Goal: Task Accomplishment & Management: Understand process/instructions

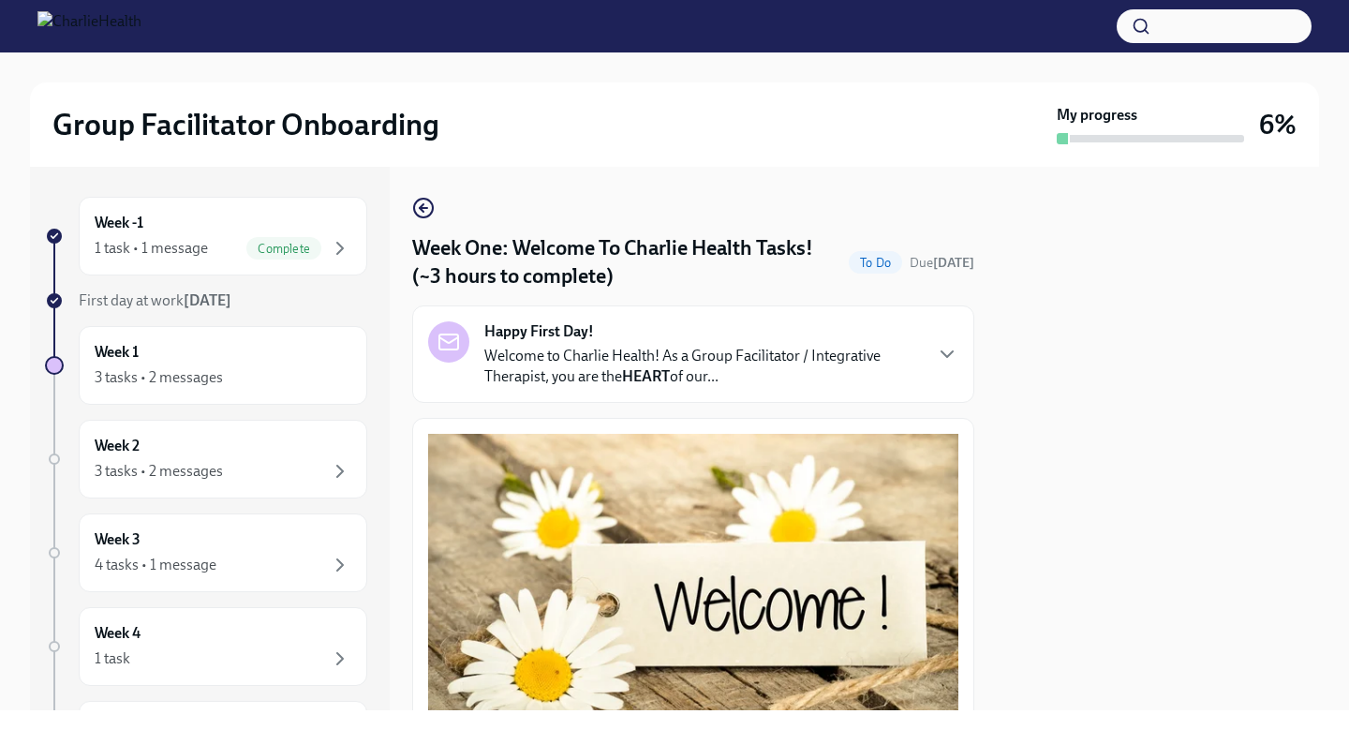
scroll to position [2387, 0]
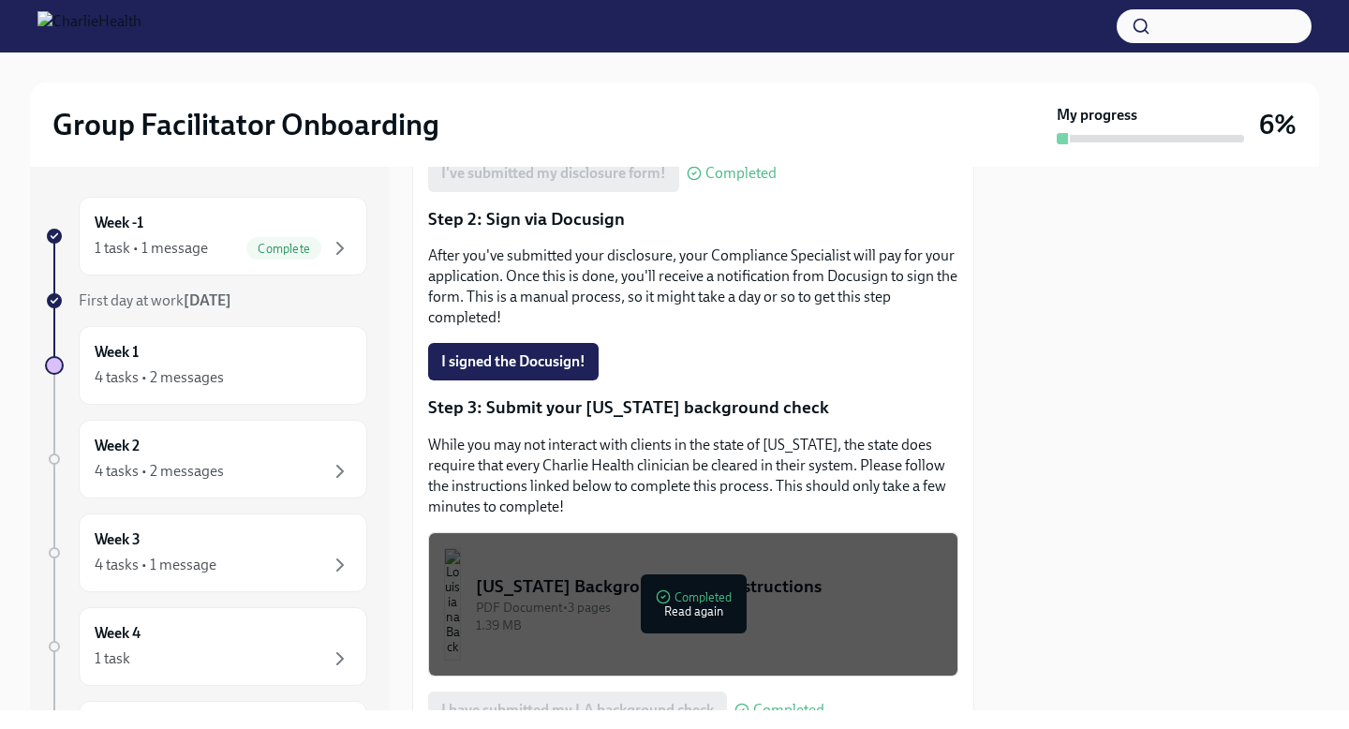
scroll to position [562, 0]
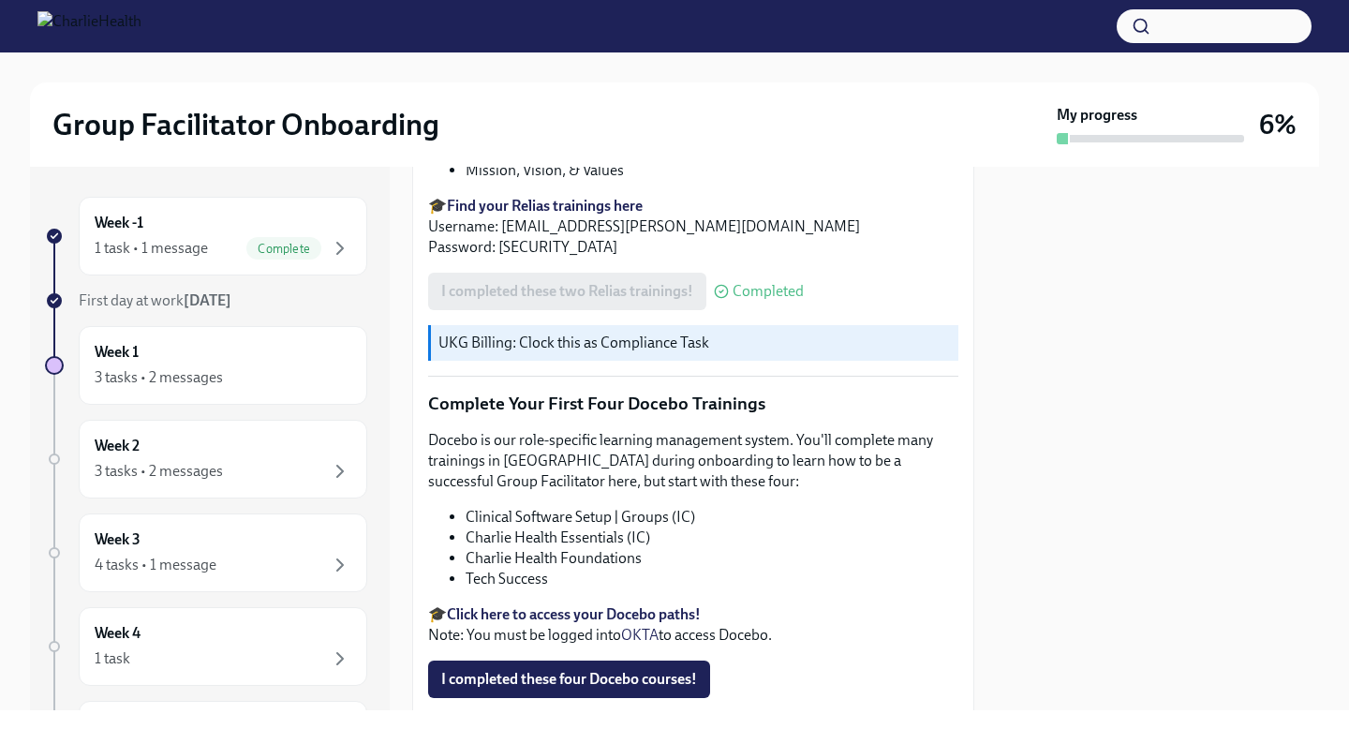
scroll to position [2387, 0]
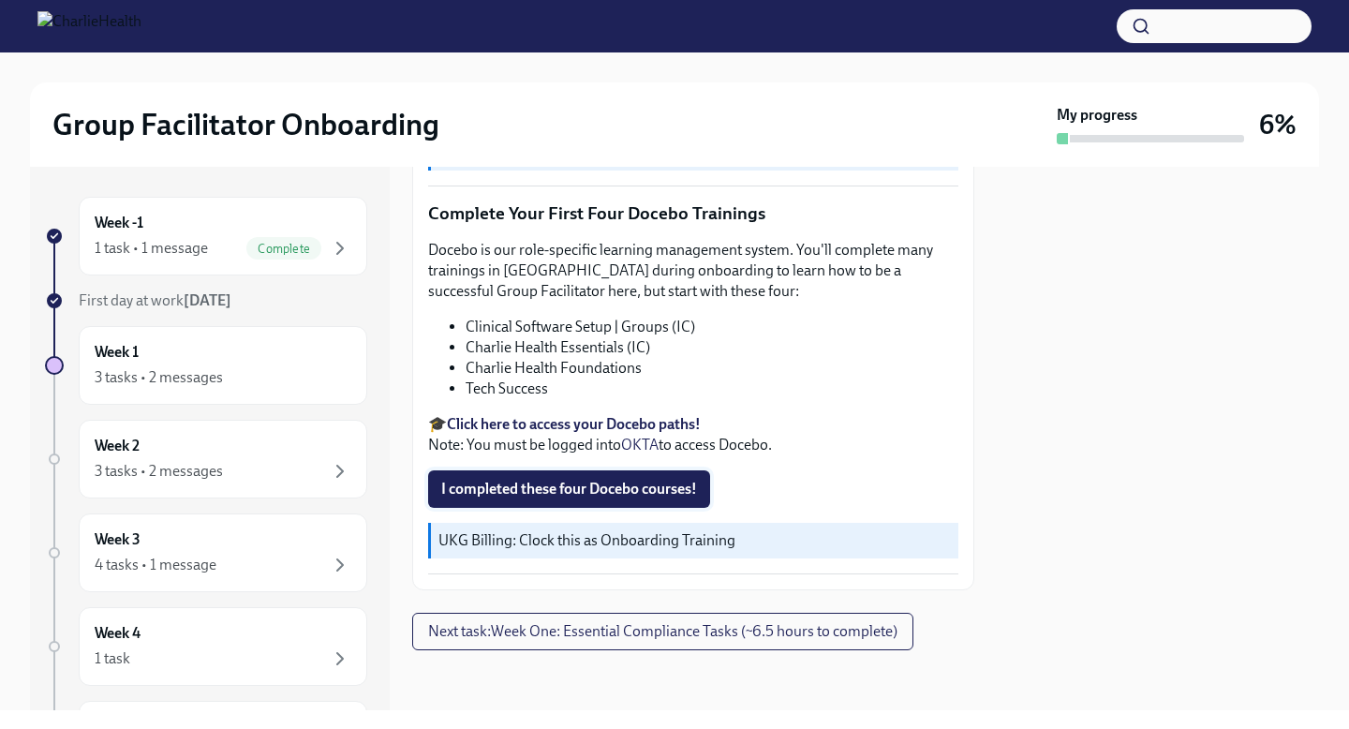
click at [584, 495] on span "I completed these four Docebo courses!" at bounding box center [569, 488] width 256 height 19
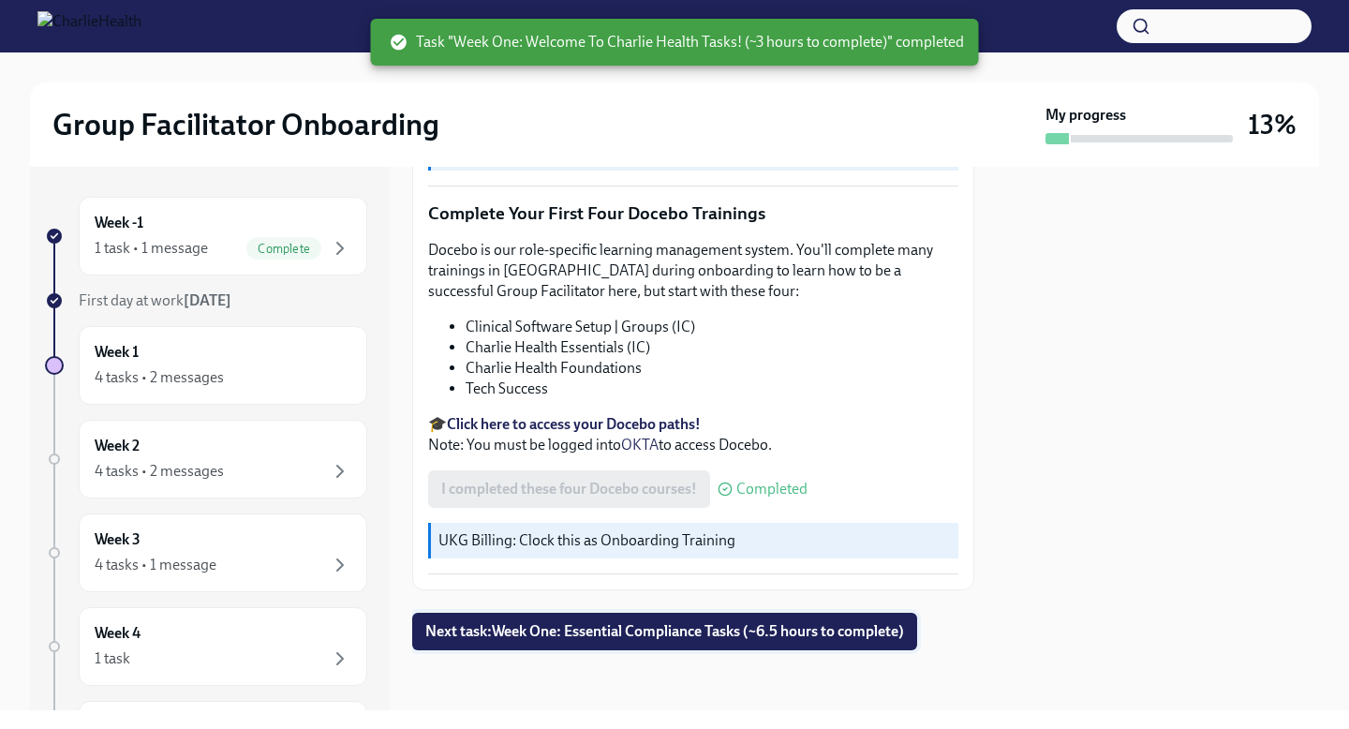
click at [729, 625] on span "Next task : Week One: Essential Compliance Tasks (~6.5 hours to complete)" at bounding box center [664, 631] width 479 height 19
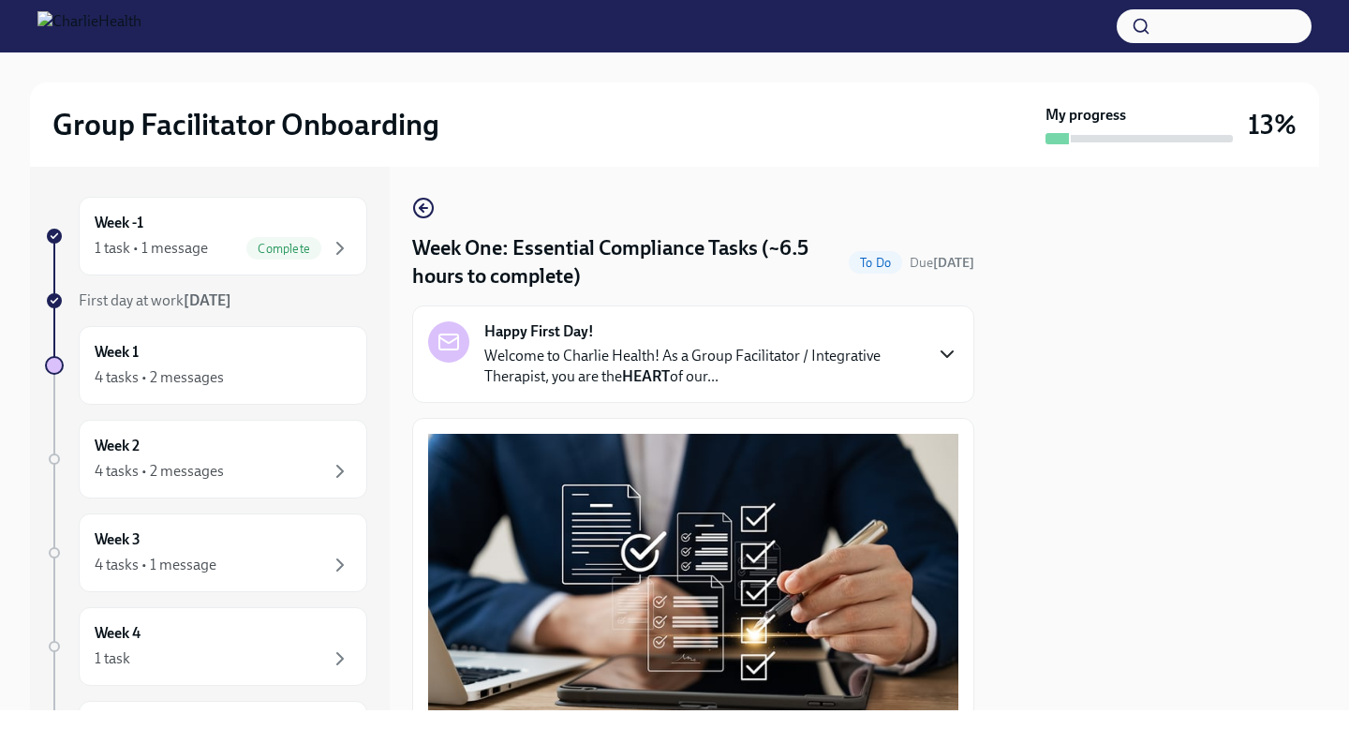
click at [937, 355] on icon "button" at bounding box center [947, 354] width 22 height 22
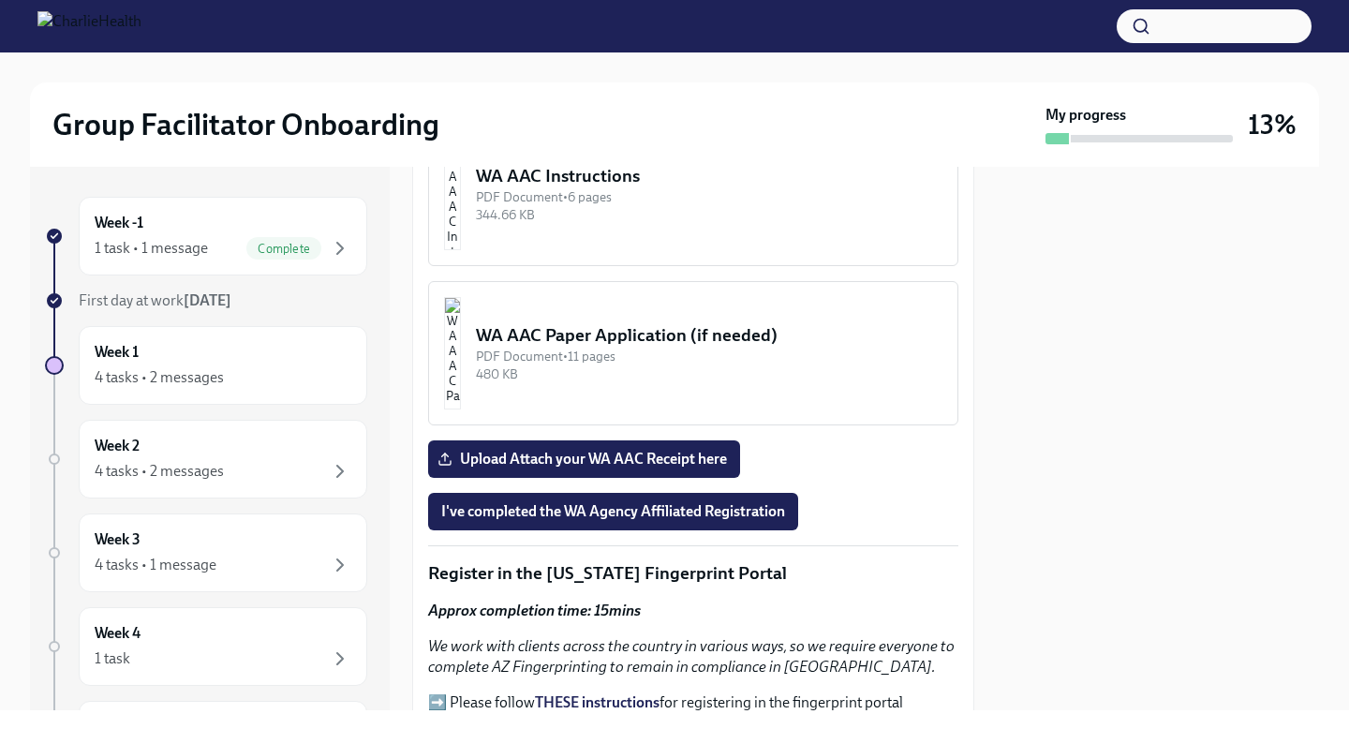
scroll to position [2431, 0]
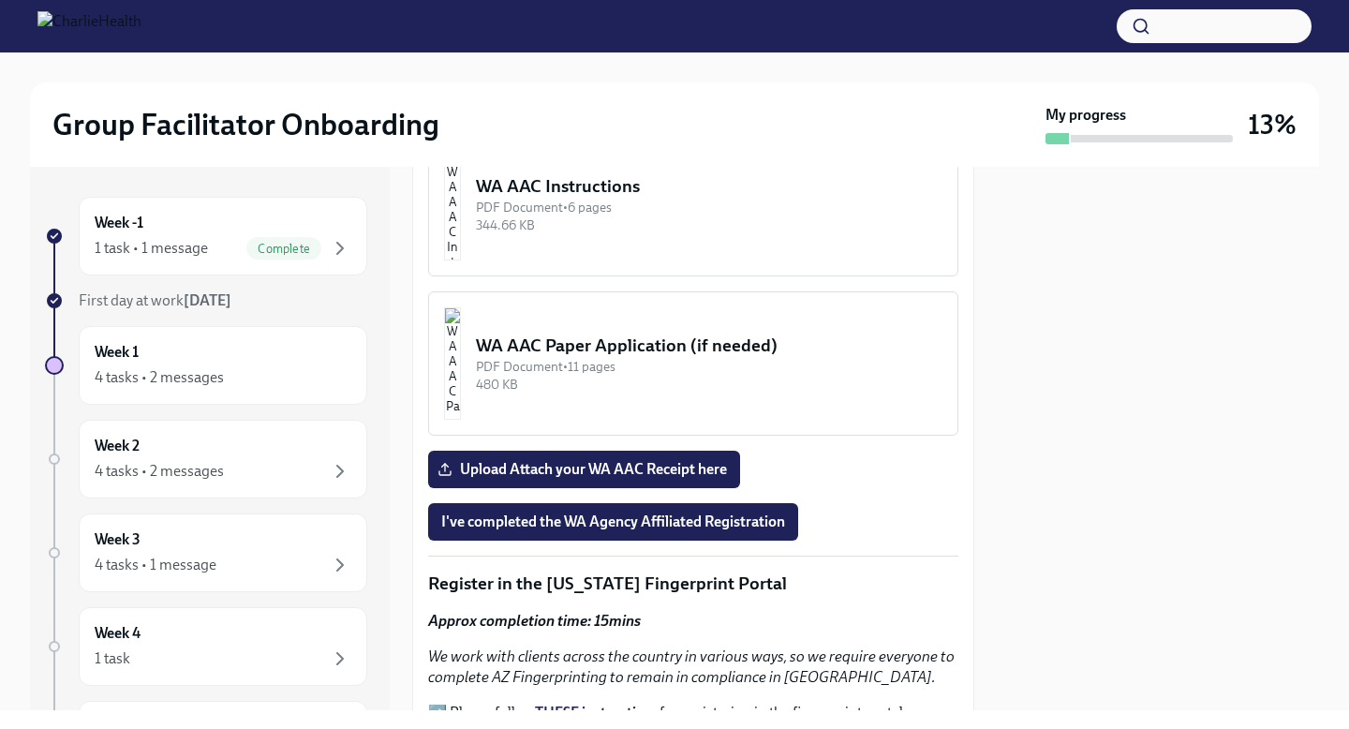
click at [804, 234] on div "344.66 KB" at bounding box center [709, 225] width 466 height 18
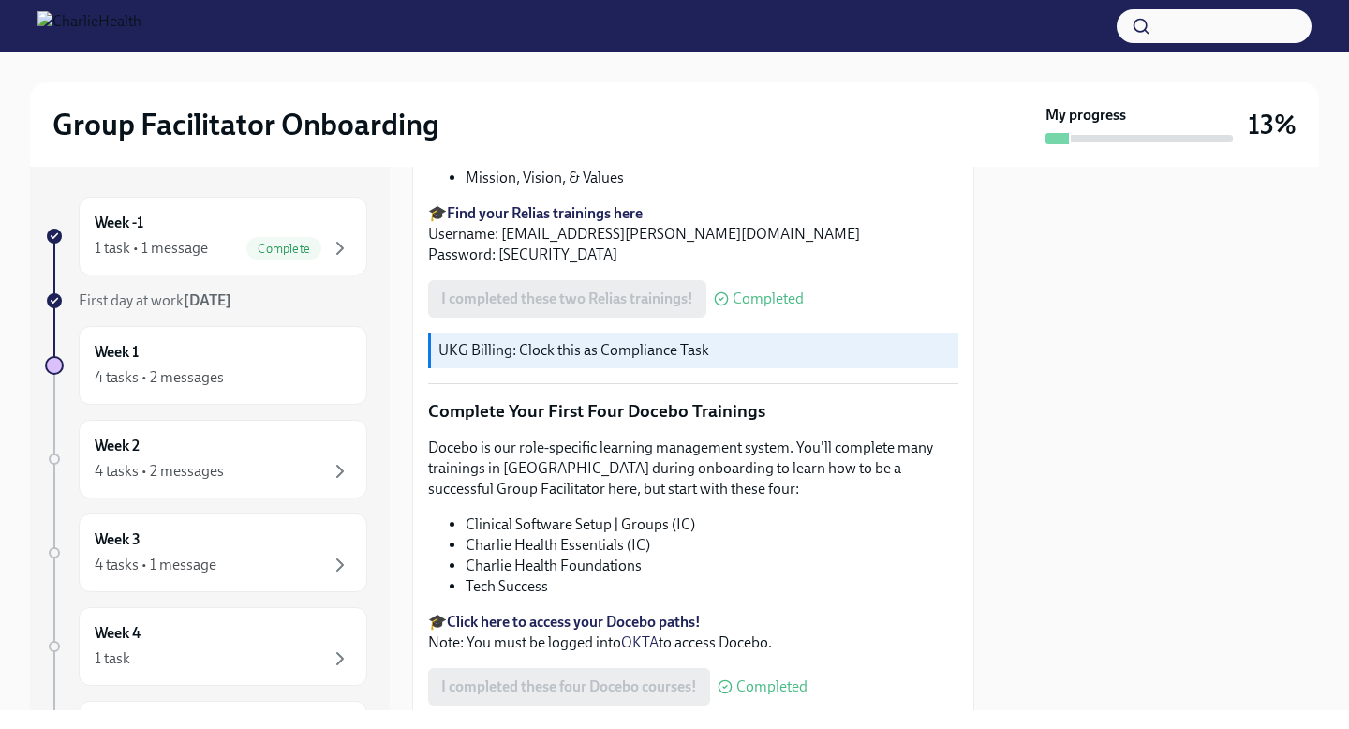
scroll to position [2413, 0]
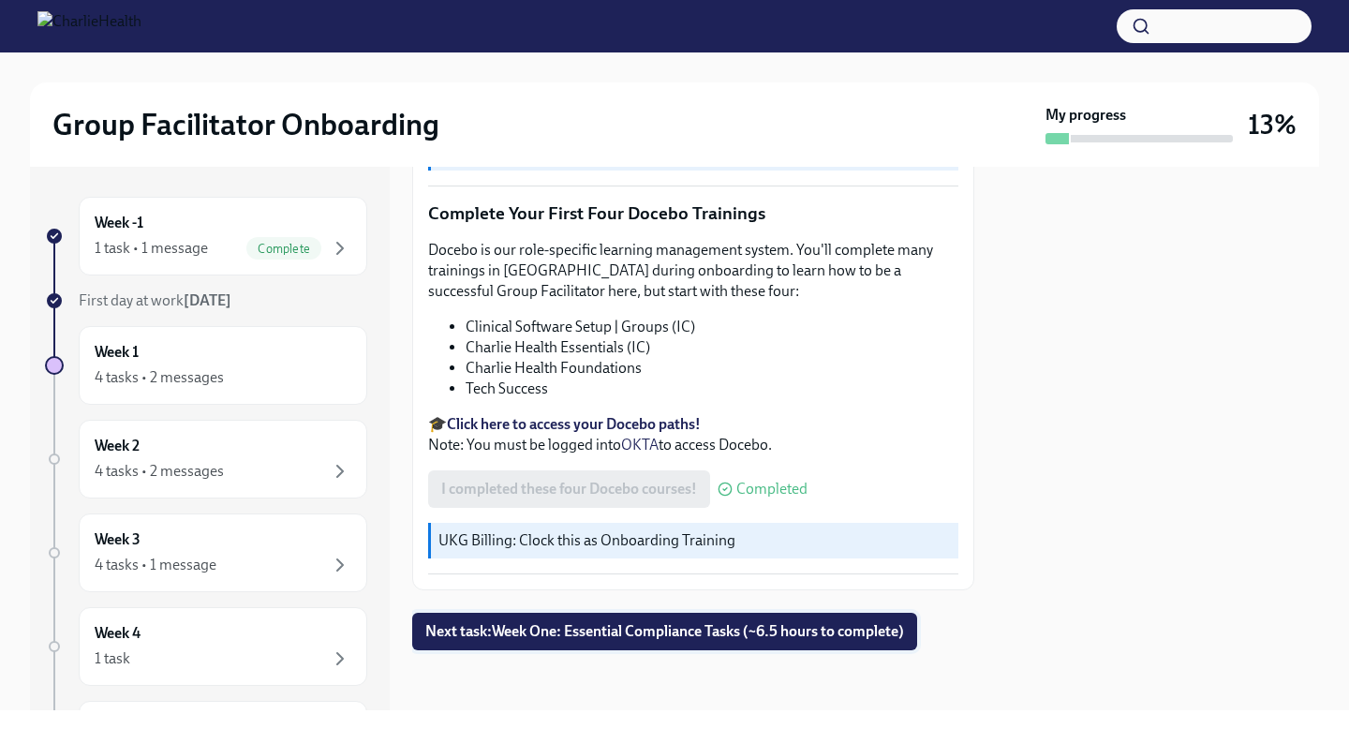
click at [677, 629] on span "Next task : Week One: Essential Compliance Tasks (~6.5 hours to complete)" at bounding box center [664, 631] width 479 height 19
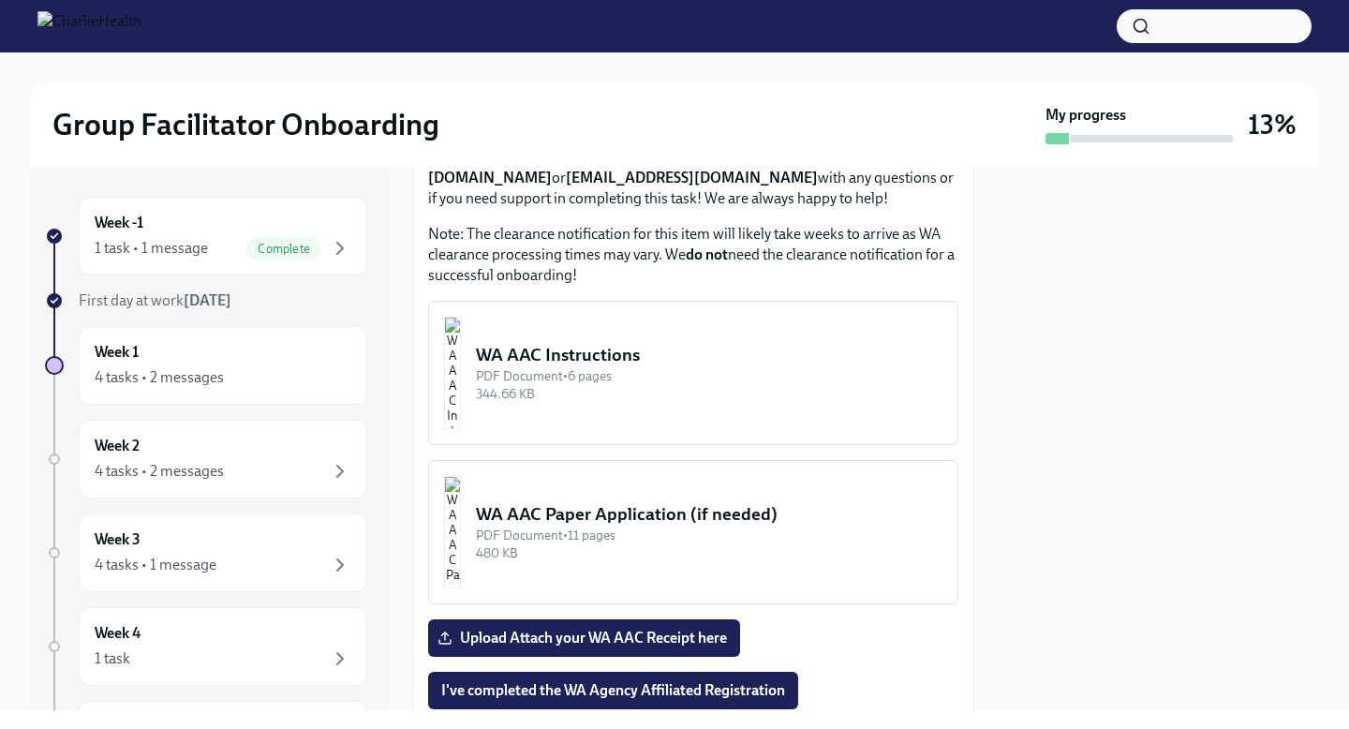
scroll to position [1587, 0]
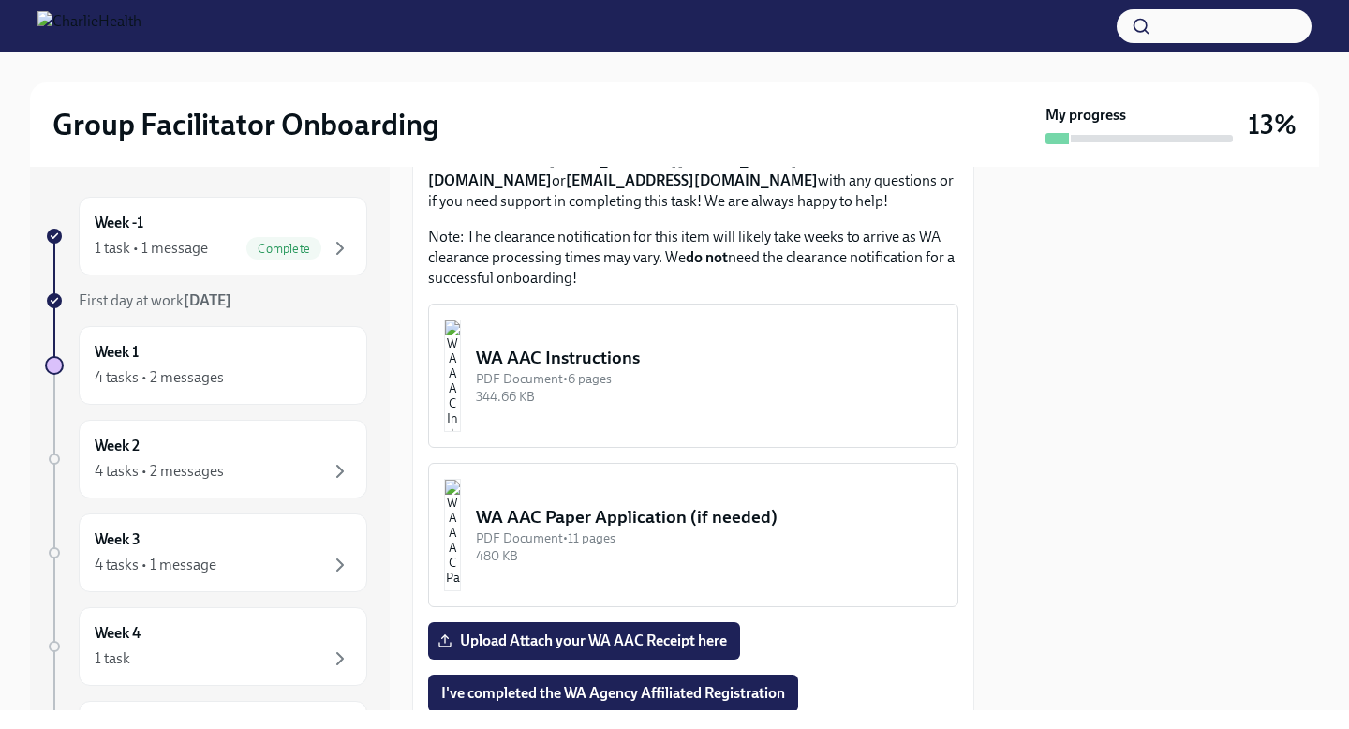
click at [707, 333] on button "WA AAC Instructions PDF Document • 6 pages 344.66 KB" at bounding box center [693, 375] width 530 height 144
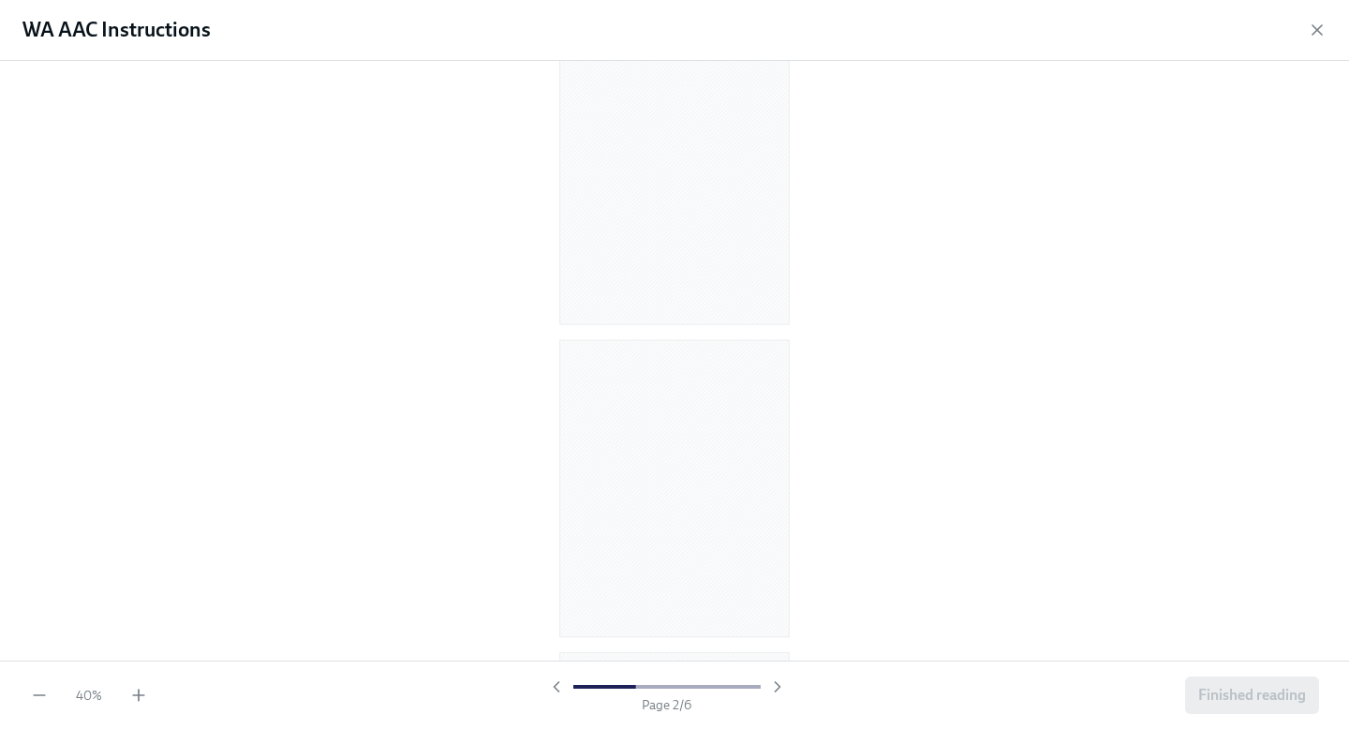
scroll to position [63, 0]
click at [129, 709] on div "40 % Page 2 / 6 Finished reading" at bounding box center [674, 694] width 1349 height 68
click at [134, 706] on div "40 % Page 2 / 6 Finished reading" at bounding box center [674, 694] width 1349 height 68
click at [134, 701] on icon "button" at bounding box center [138, 695] width 19 height 19
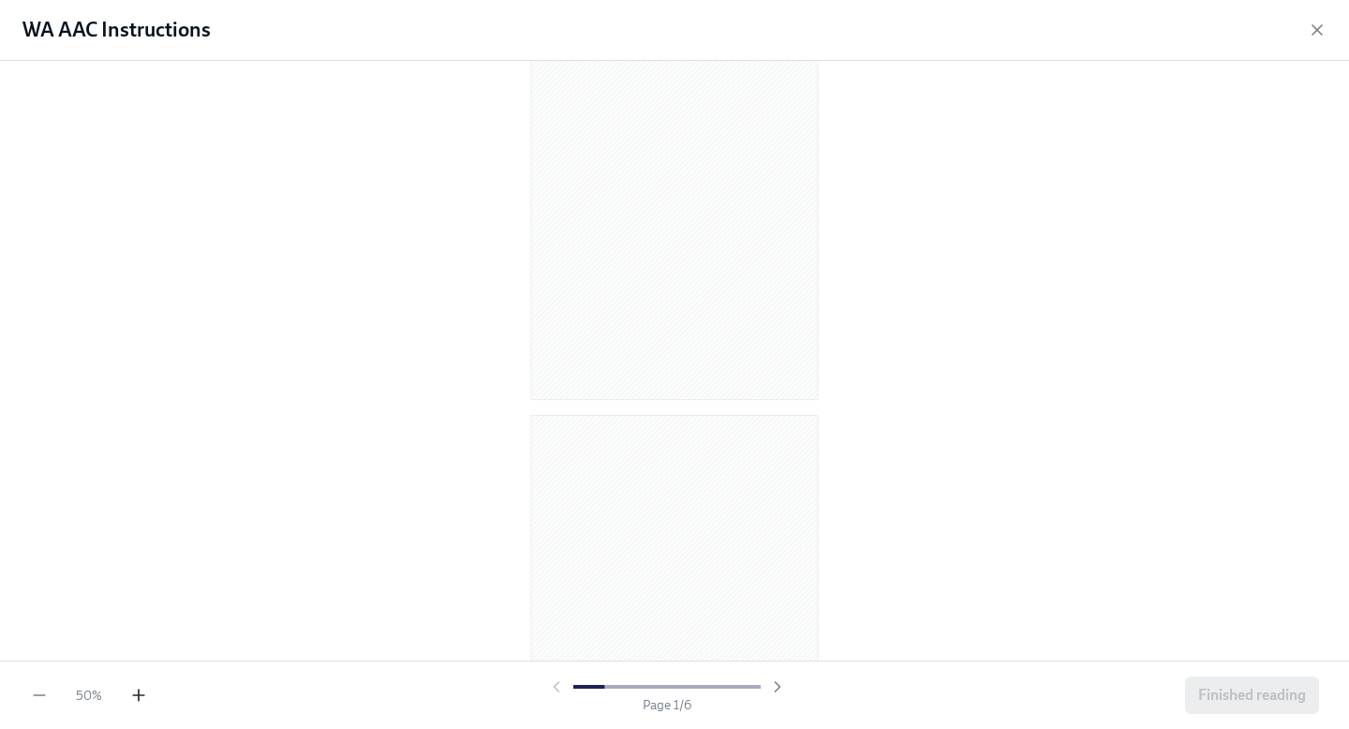
click at [134, 701] on icon "button" at bounding box center [138, 695] width 19 height 19
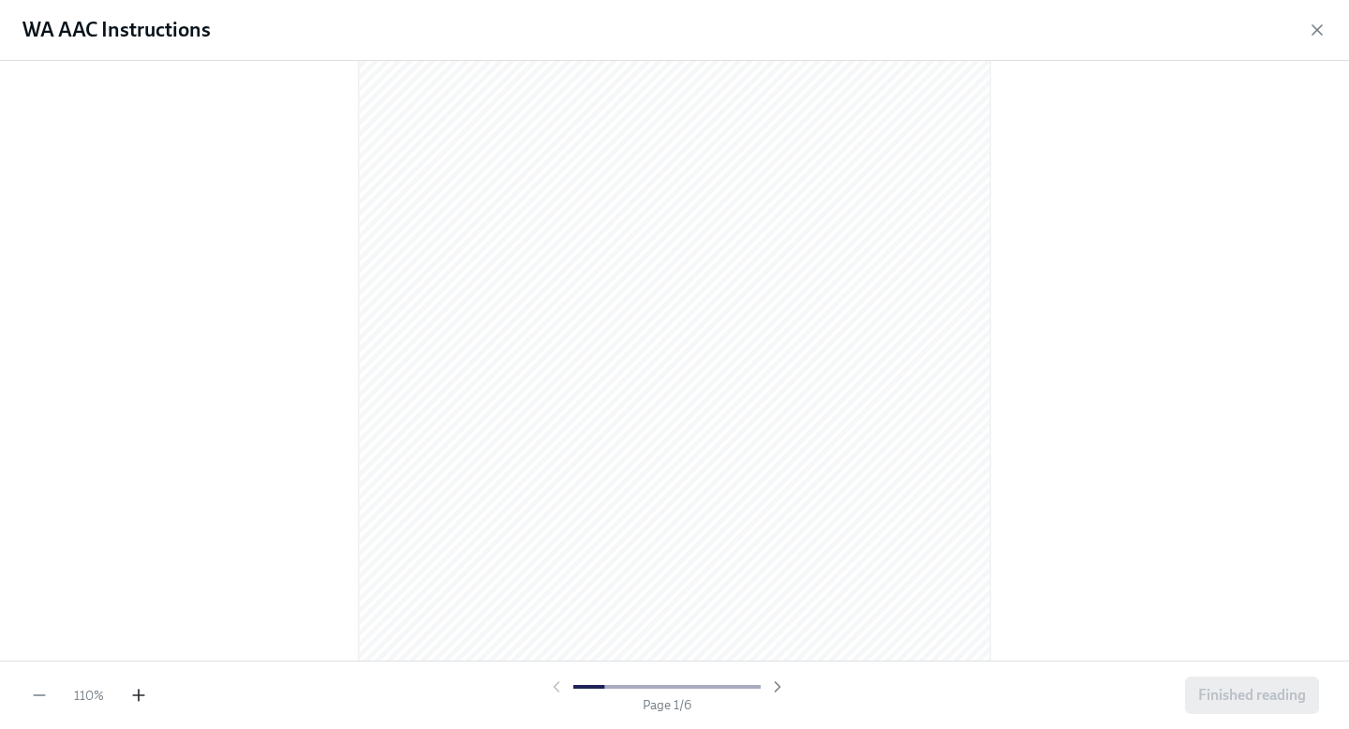
click at [134, 701] on icon "button" at bounding box center [138, 695] width 19 height 19
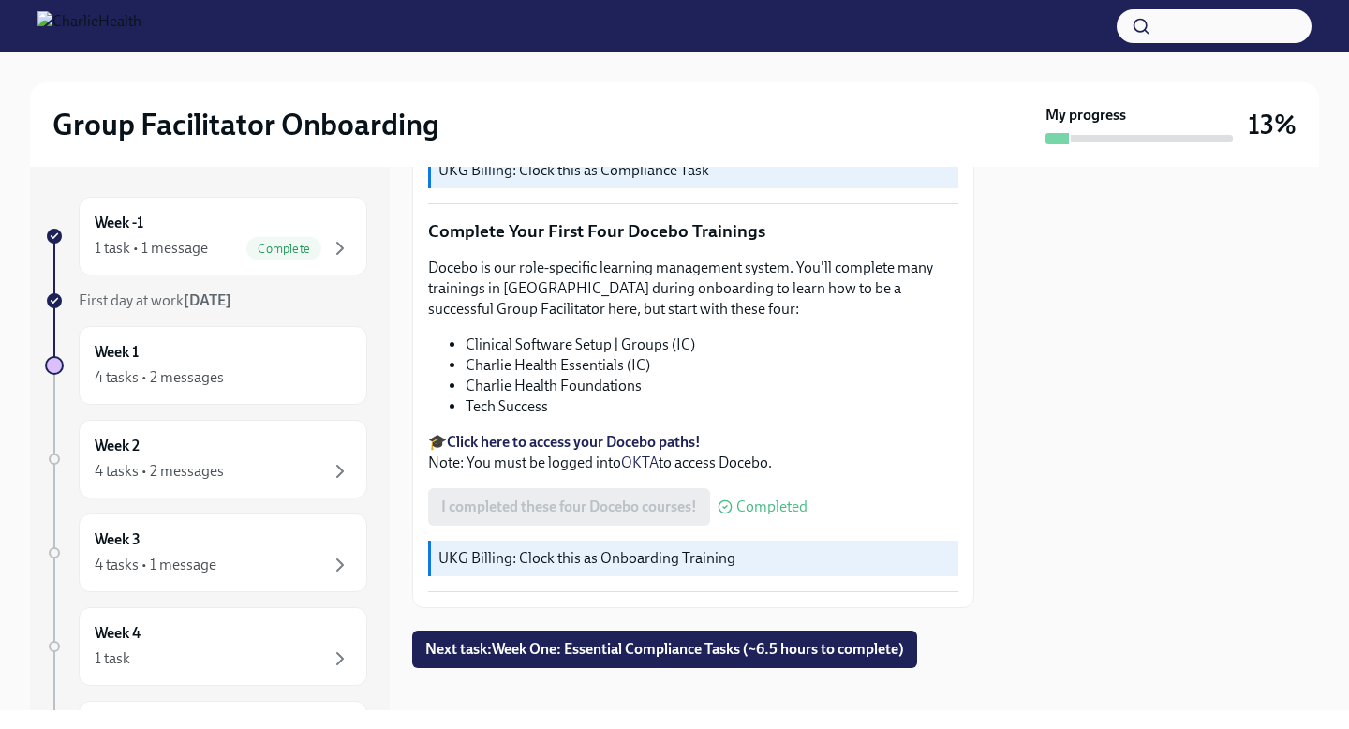
scroll to position [2413, 0]
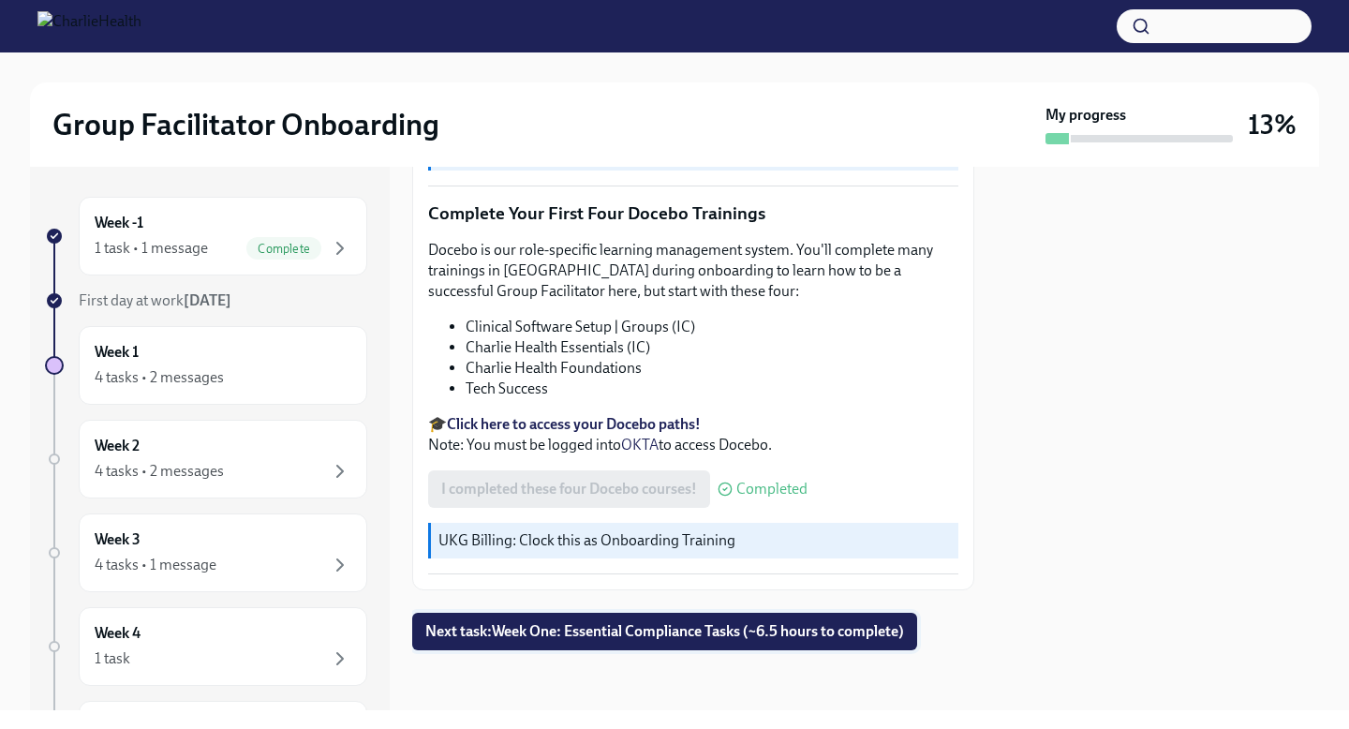
click at [615, 628] on span "Next task : Week One: Essential Compliance Tasks (~6.5 hours to complete)" at bounding box center [664, 631] width 479 height 19
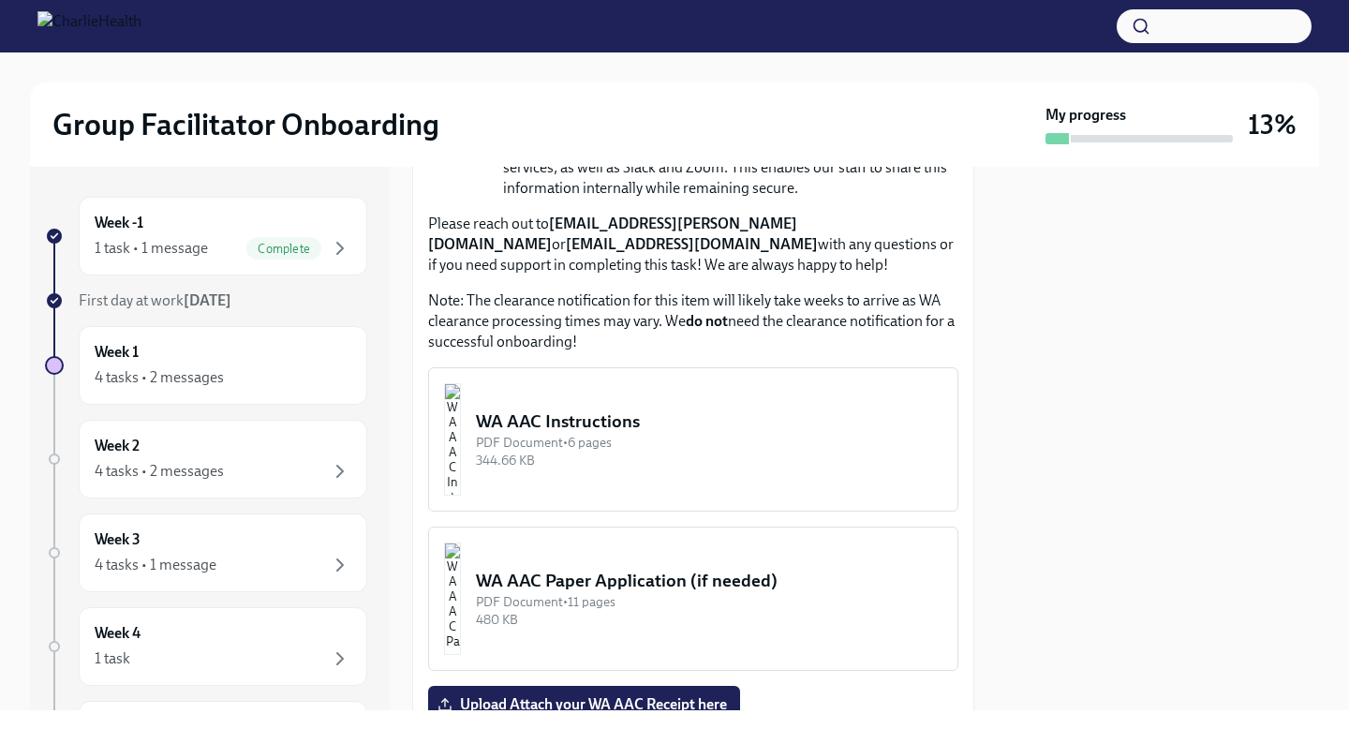
scroll to position [1598, 0]
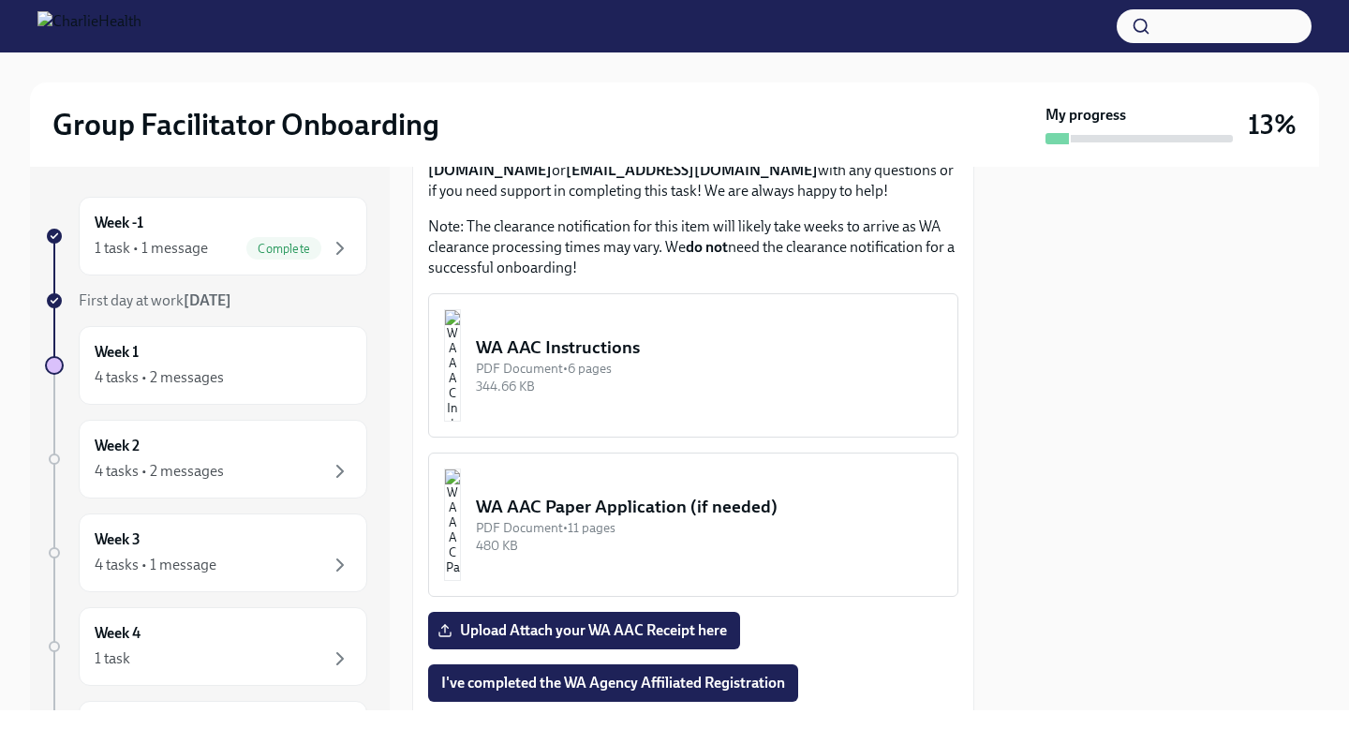
click at [733, 364] on div "PDF Document • 6 pages" at bounding box center [709, 369] width 466 height 18
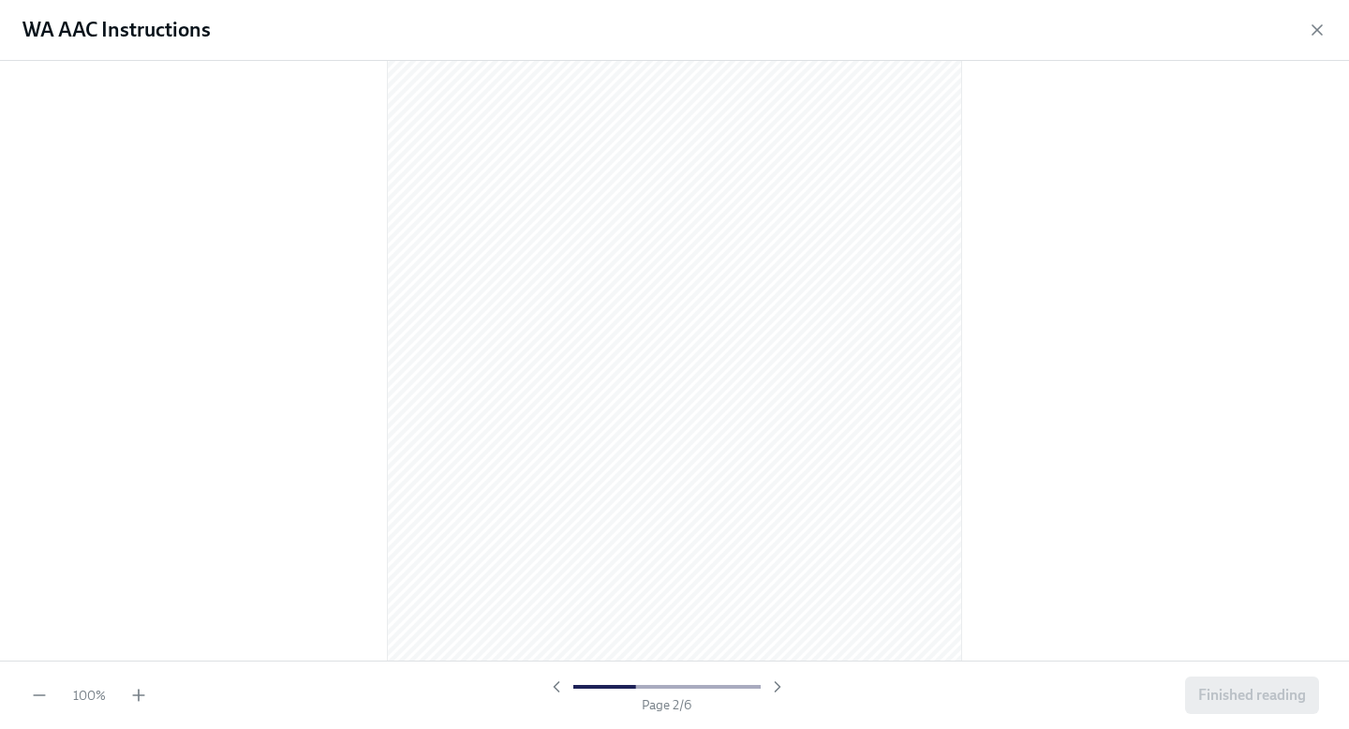
scroll to position [874, 0]
